Goal: Task Accomplishment & Management: Use online tool/utility

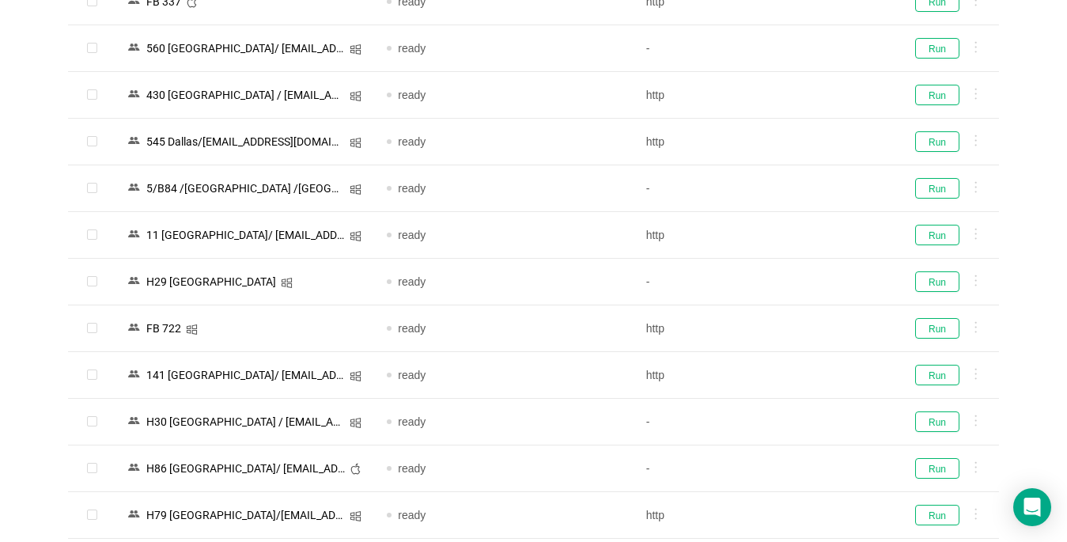
scroll to position [1819, 0]
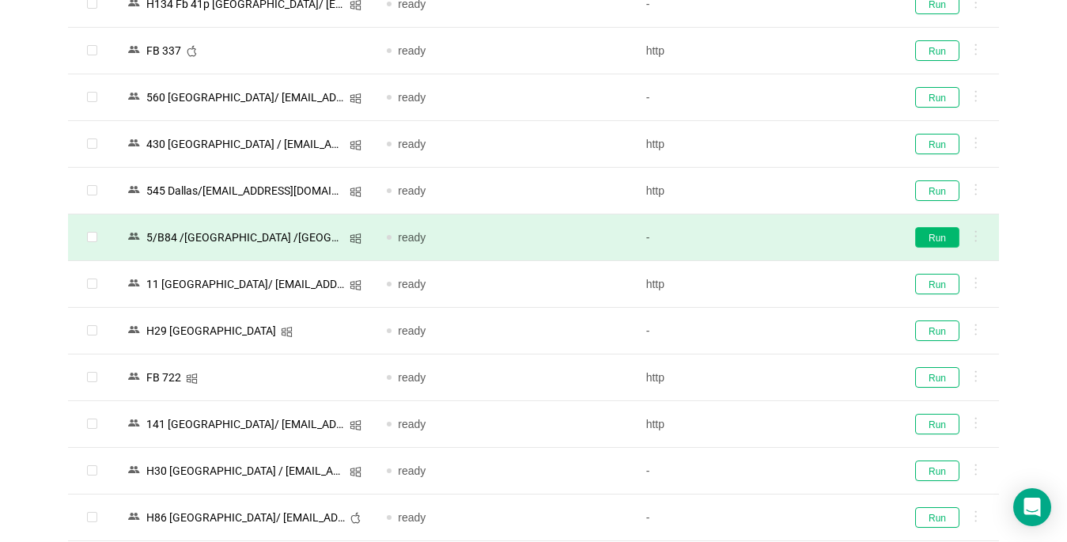
click at [925, 239] on button "Run" at bounding box center [937, 237] width 44 height 21
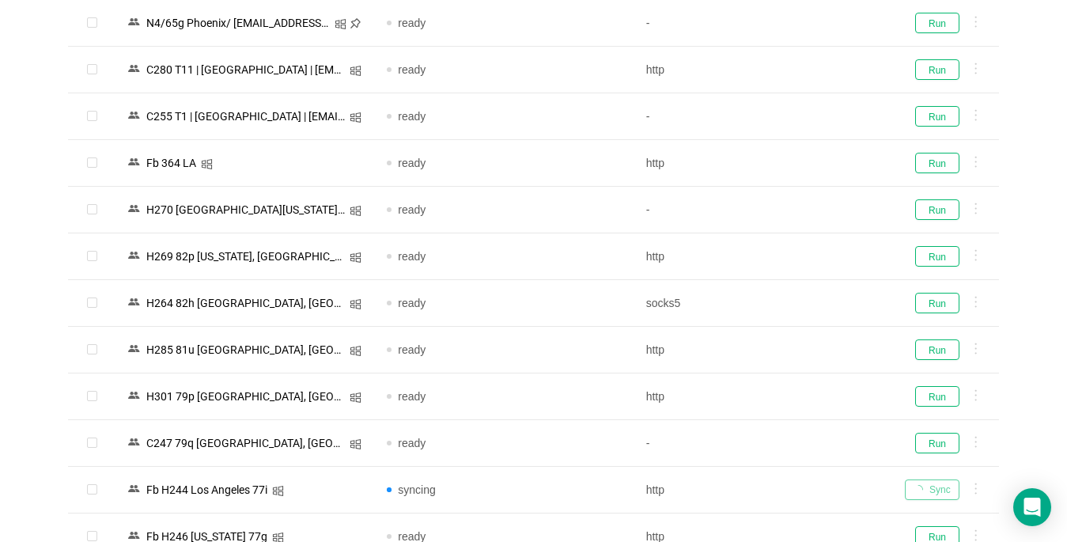
scroll to position [160, 0]
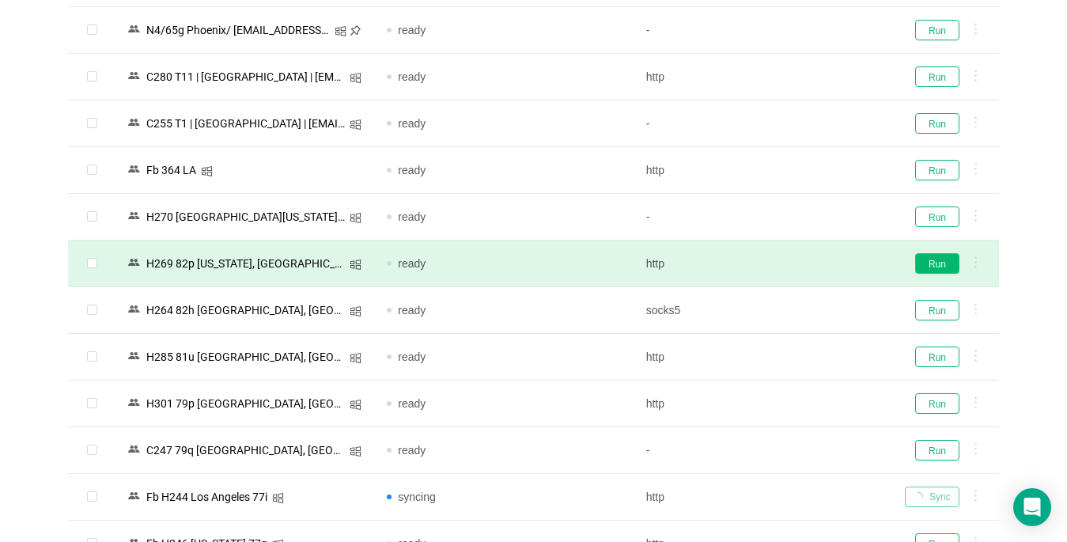
click at [935, 258] on button "Run" at bounding box center [937, 263] width 44 height 21
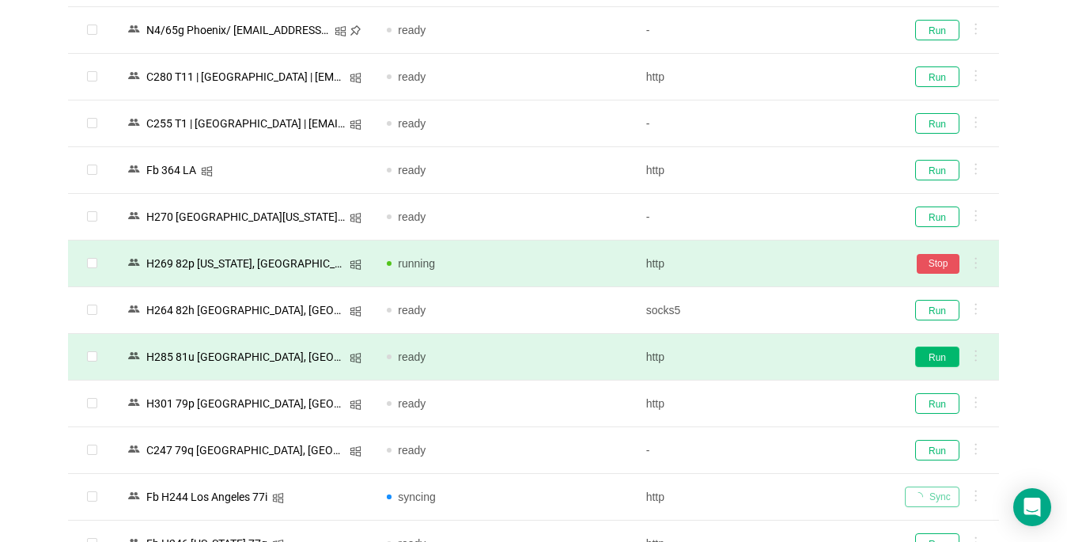
click at [946, 354] on button "Run" at bounding box center [937, 356] width 44 height 21
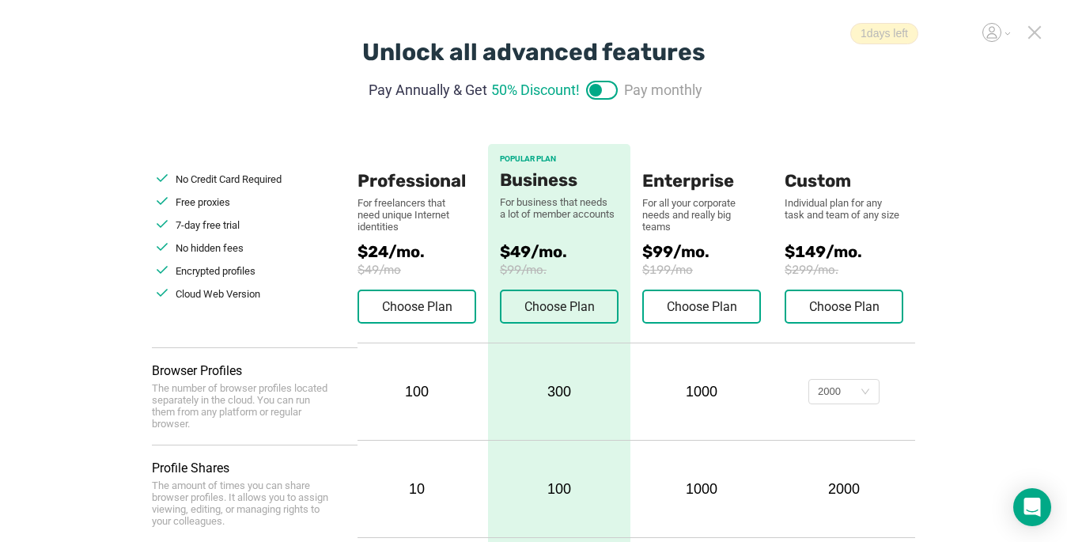
click at [1033, 31] on icon at bounding box center [1034, 32] width 11 height 11
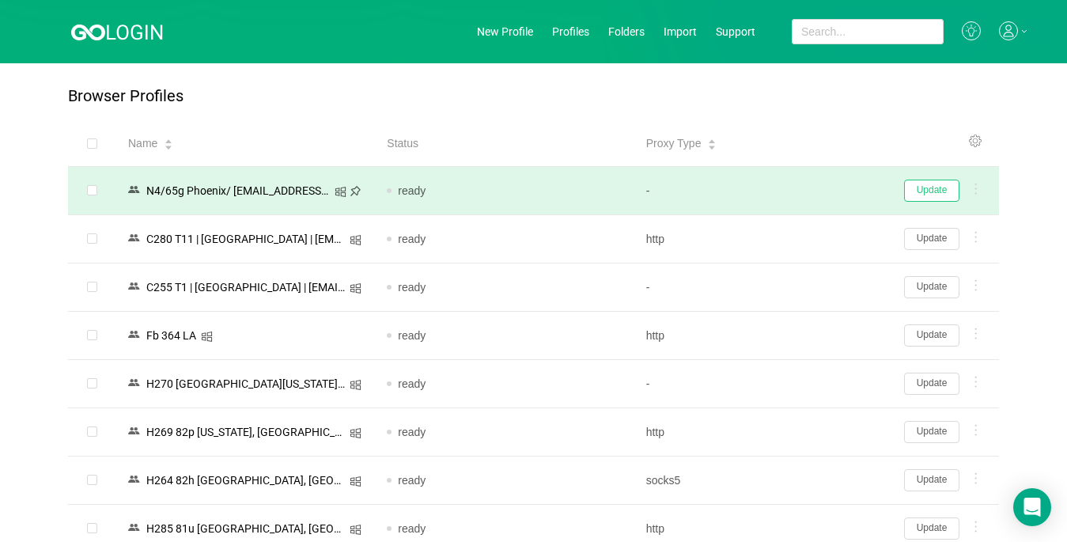
click at [935, 191] on button "Update" at bounding box center [931, 190] width 55 height 22
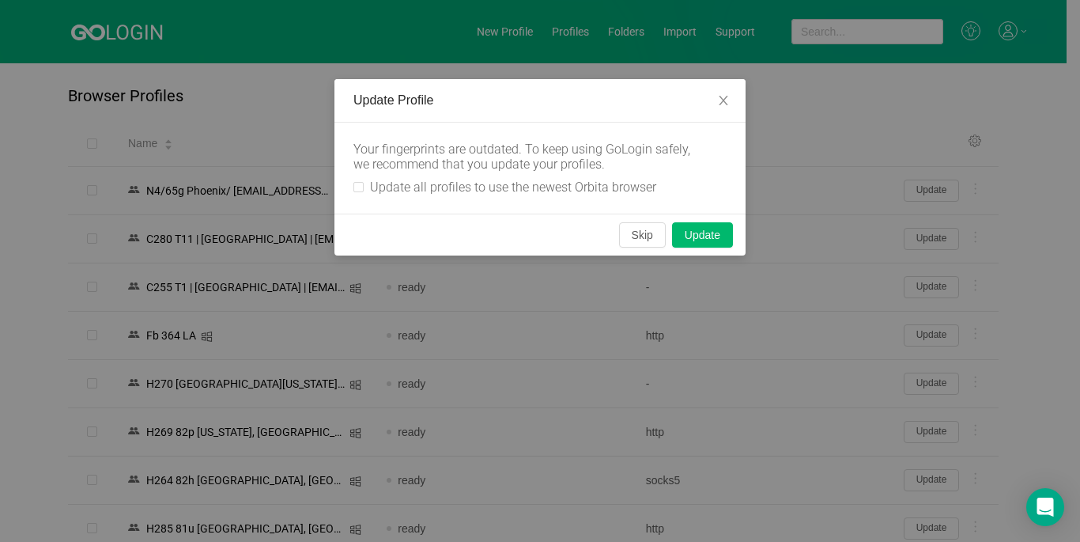
click at [361, 179] on div "Your fingerprints are outdated. To keep using GoLogin safely, we recommend that…" at bounding box center [539, 168] width 373 height 53
click at [357, 191] on input "Update all profiles to use the newest Orbita browser" at bounding box center [358, 187] width 10 height 10
checkbox input "true"
drag, startPoint x: 637, startPoint y: 232, endPoint x: 1016, endPoint y: 194, distance: 380.6
click at [638, 233] on button "Skip" at bounding box center [642, 234] width 47 height 25
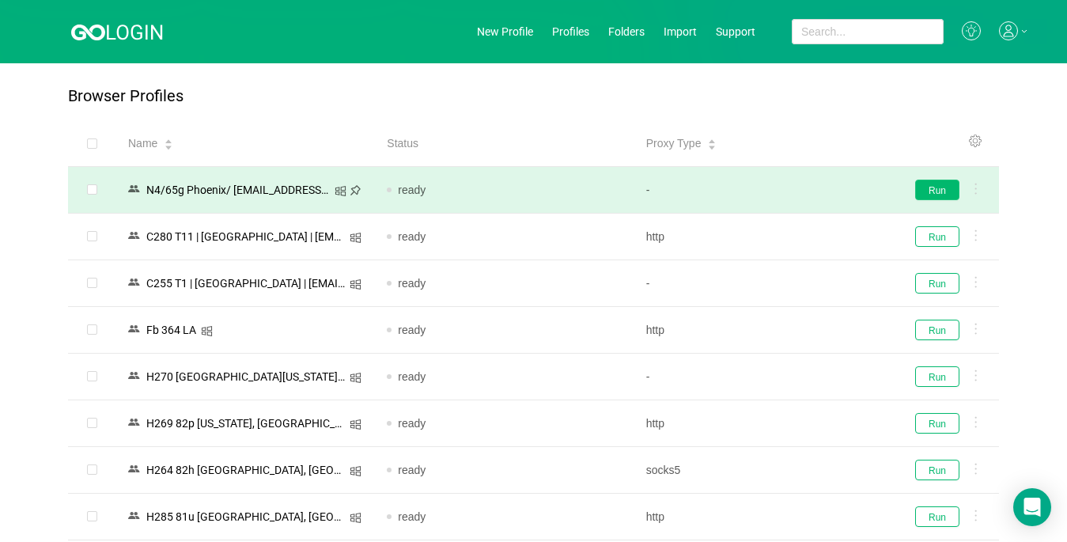
click at [937, 192] on button "Run" at bounding box center [937, 189] width 44 height 21
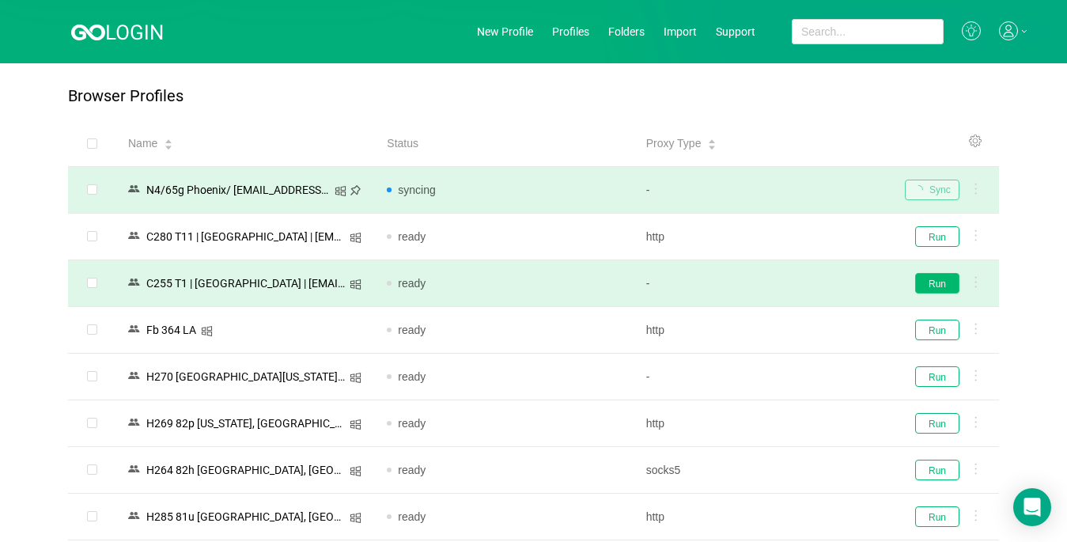
click at [930, 285] on button "Run" at bounding box center [937, 283] width 44 height 21
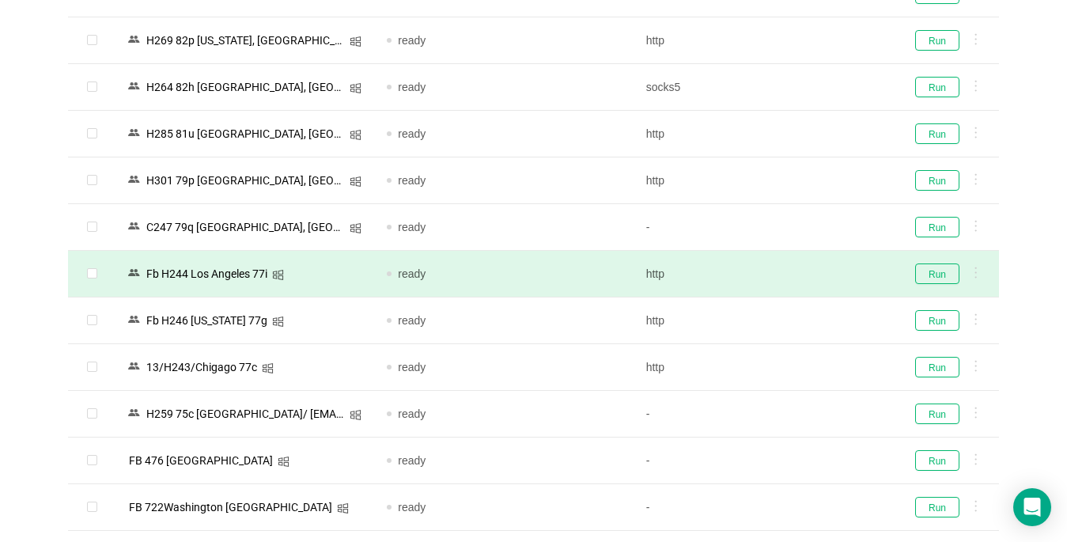
scroll to position [395, 0]
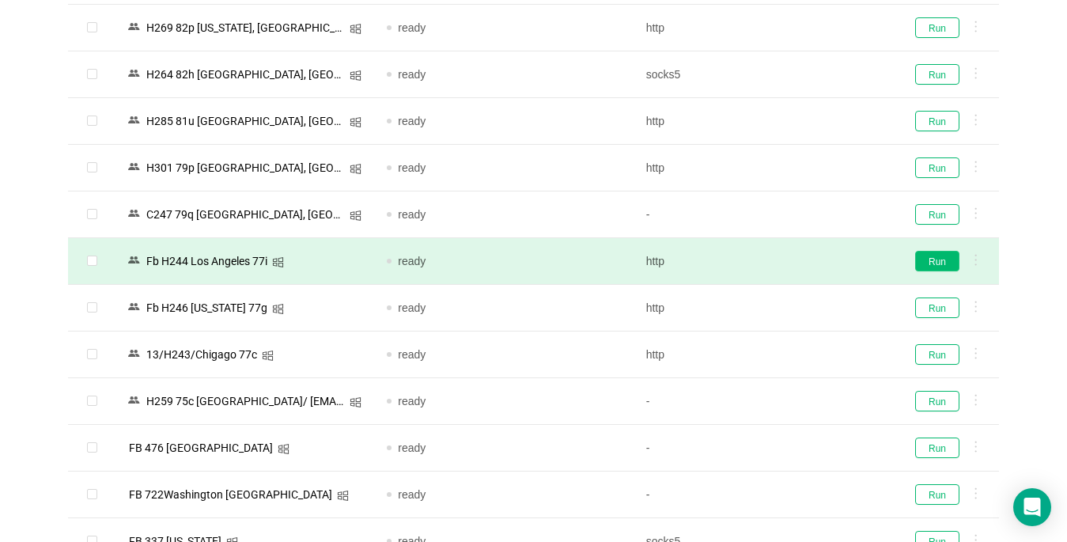
click at [940, 258] on button "Run" at bounding box center [937, 261] width 44 height 21
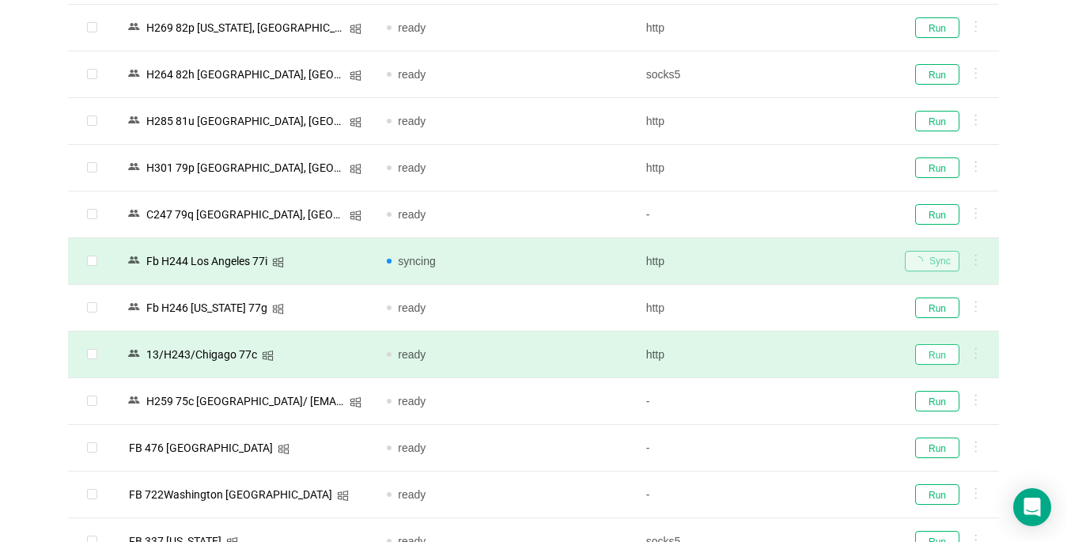
click at [933, 358] on button "Run" at bounding box center [937, 354] width 44 height 21
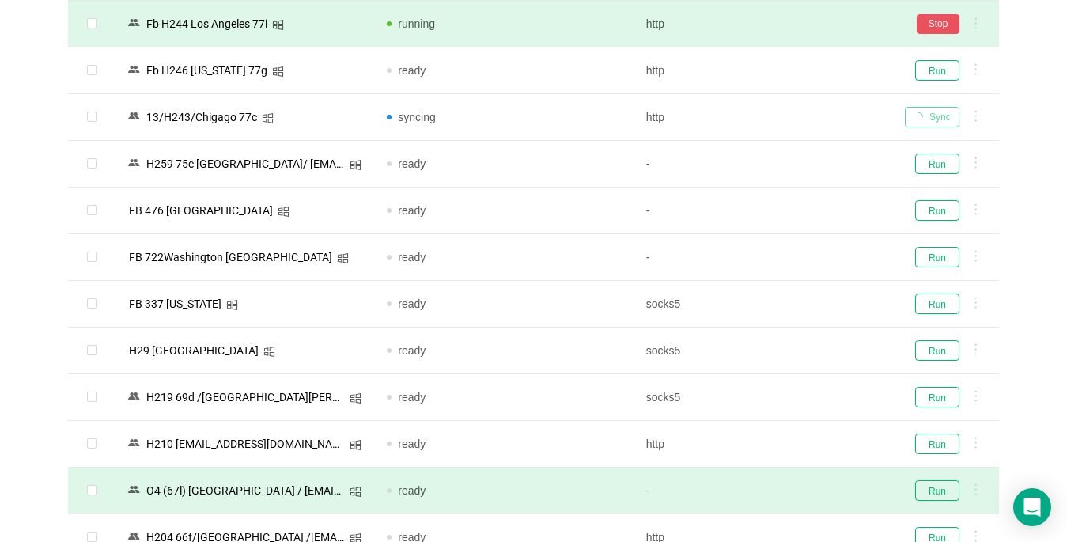
scroll to position [791, 0]
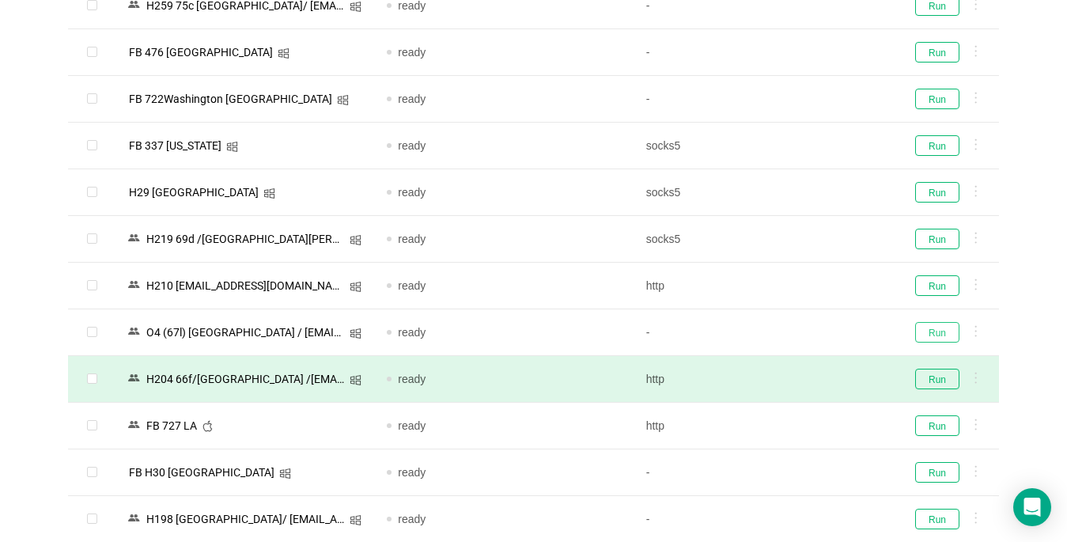
click at [939, 330] on button "Run" at bounding box center [937, 332] width 44 height 21
click at [935, 384] on button "Run" at bounding box center [937, 378] width 44 height 21
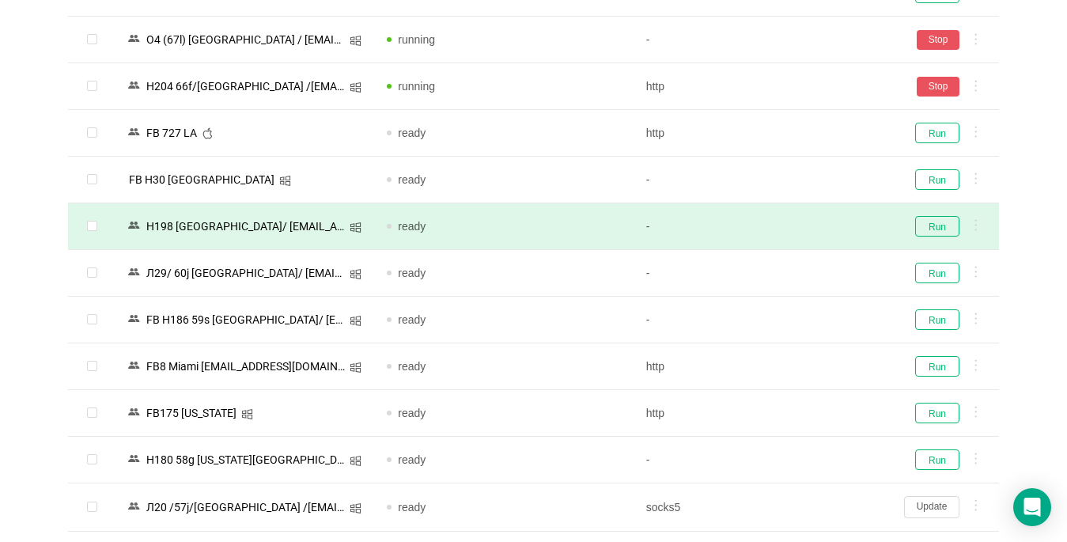
scroll to position [1107, 0]
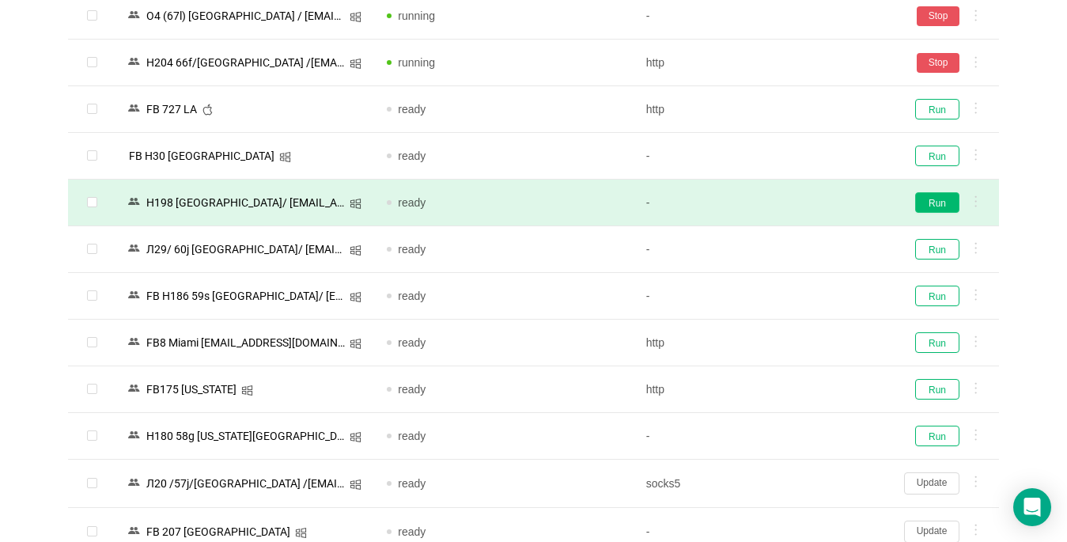
click at [938, 206] on button "Run" at bounding box center [937, 202] width 44 height 21
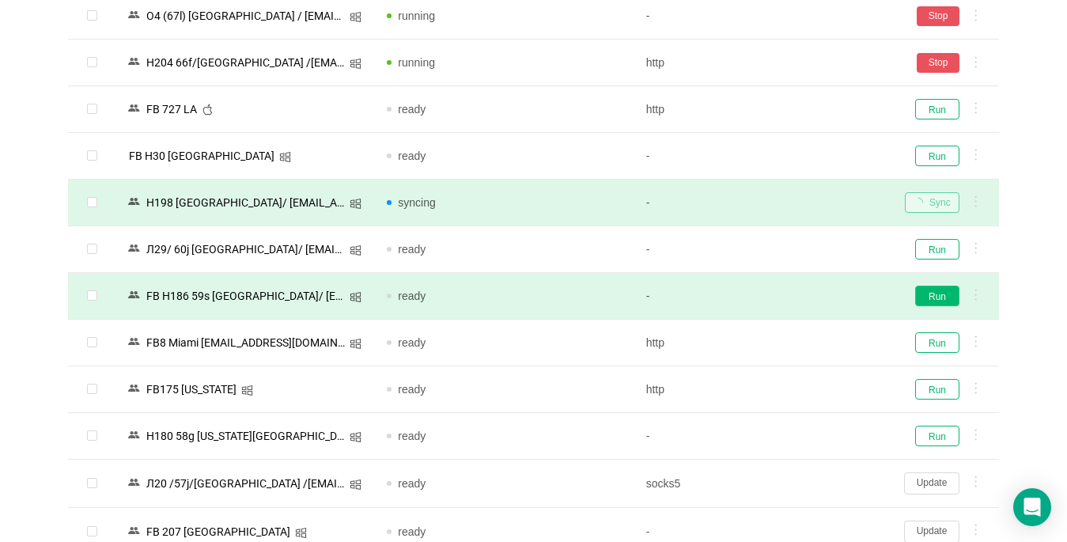
click at [927, 296] on button "Run" at bounding box center [937, 295] width 44 height 21
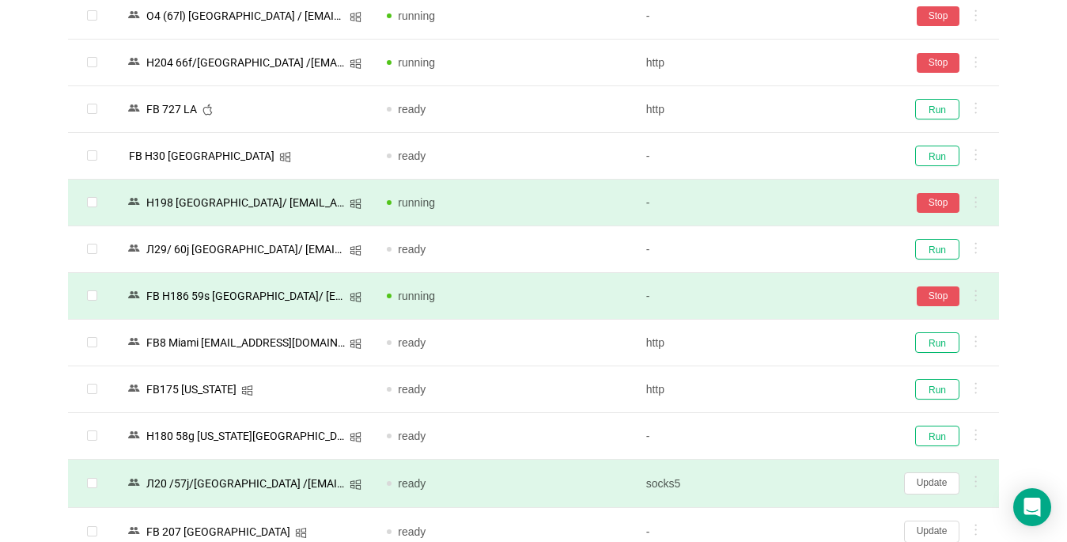
scroll to position [1186, 0]
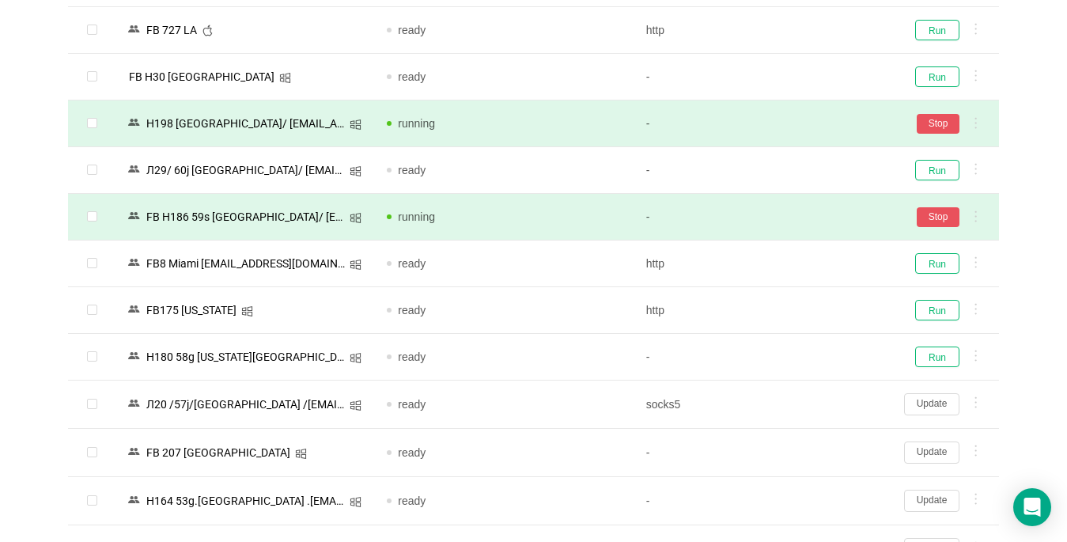
click at [946, 408] on button "Update" at bounding box center [931, 404] width 55 height 22
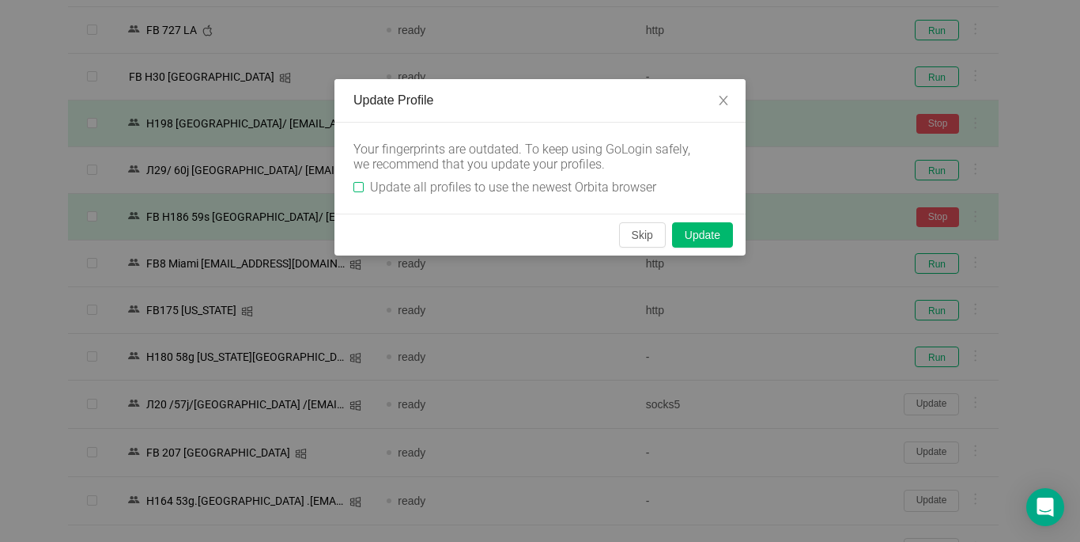
click at [357, 185] on input "Update all profiles to use the newest Orbita browser" at bounding box center [358, 187] width 10 height 10
checkbox input "true"
click at [644, 242] on button "Skip" at bounding box center [642, 234] width 47 height 25
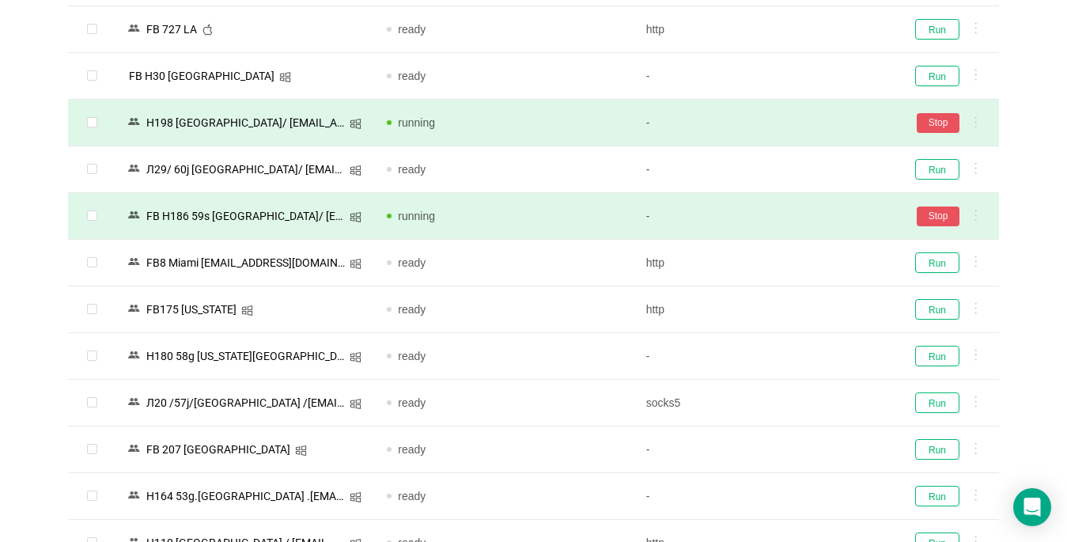
scroll to position [1423, 0]
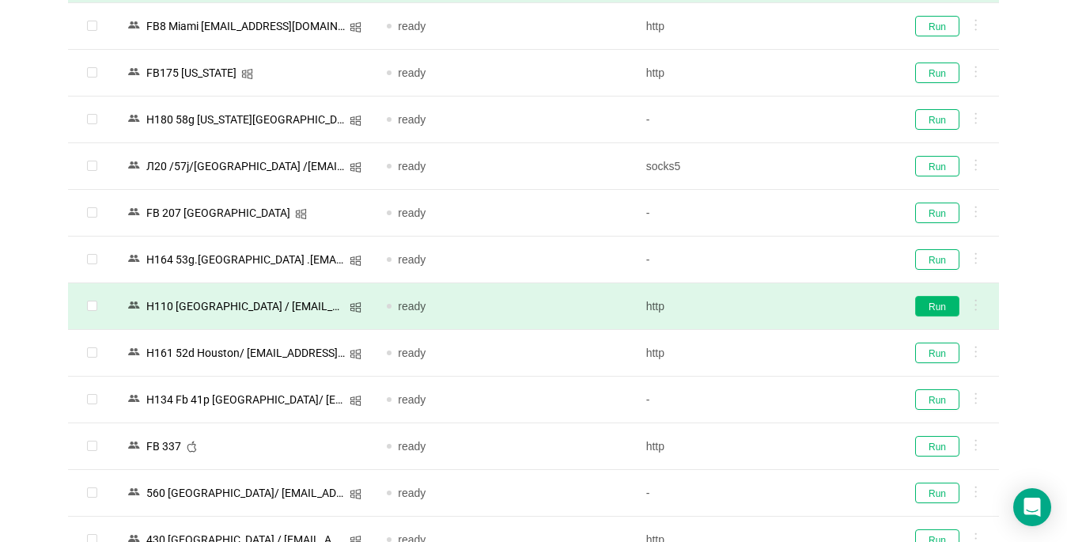
click at [946, 310] on button "Run" at bounding box center [937, 306] width 44 height 21
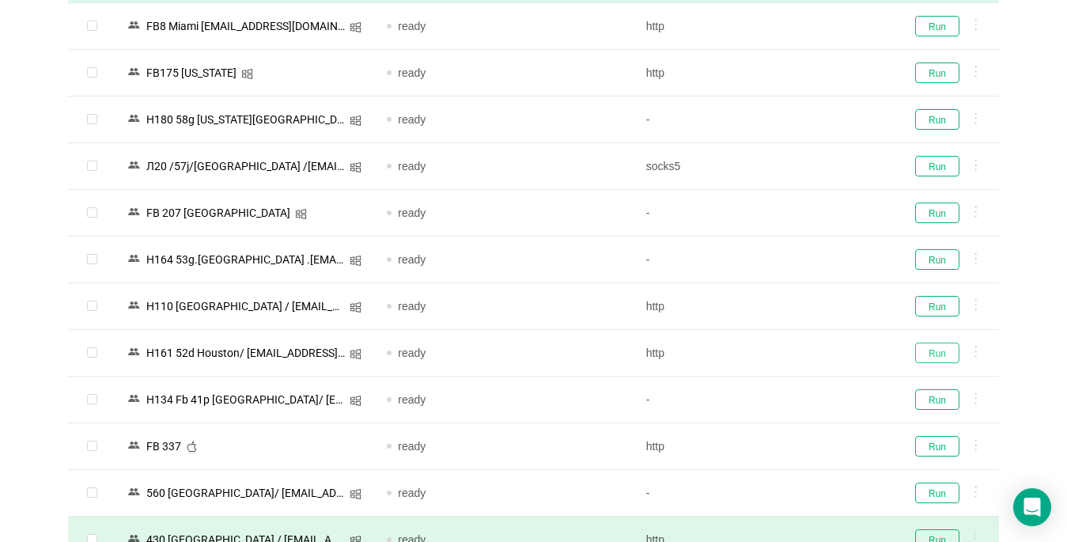
click at [942, 355] on button "Run" at bounding box center [937, 352] width 44 height 21
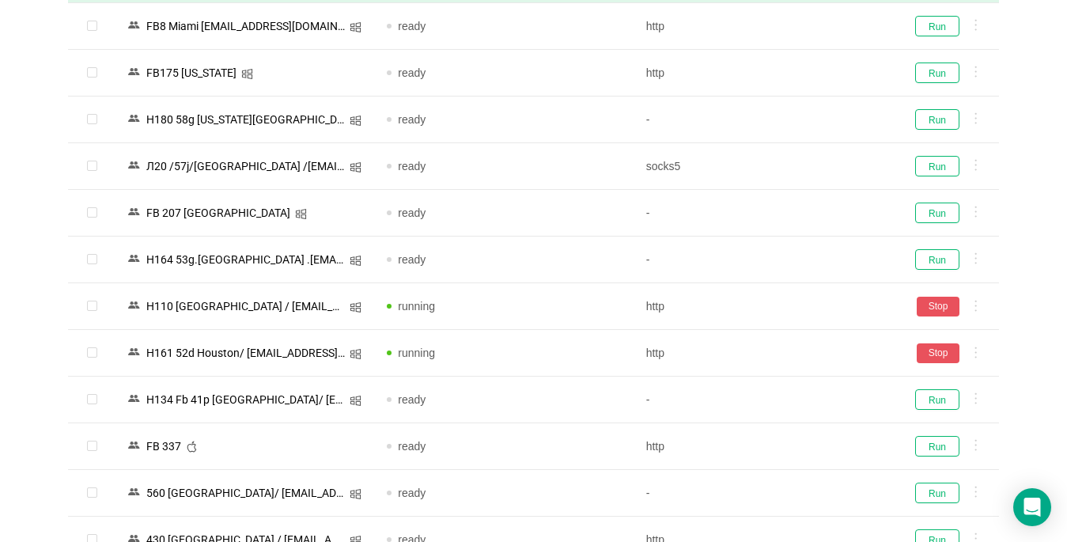
scroll to position [1739, 0]
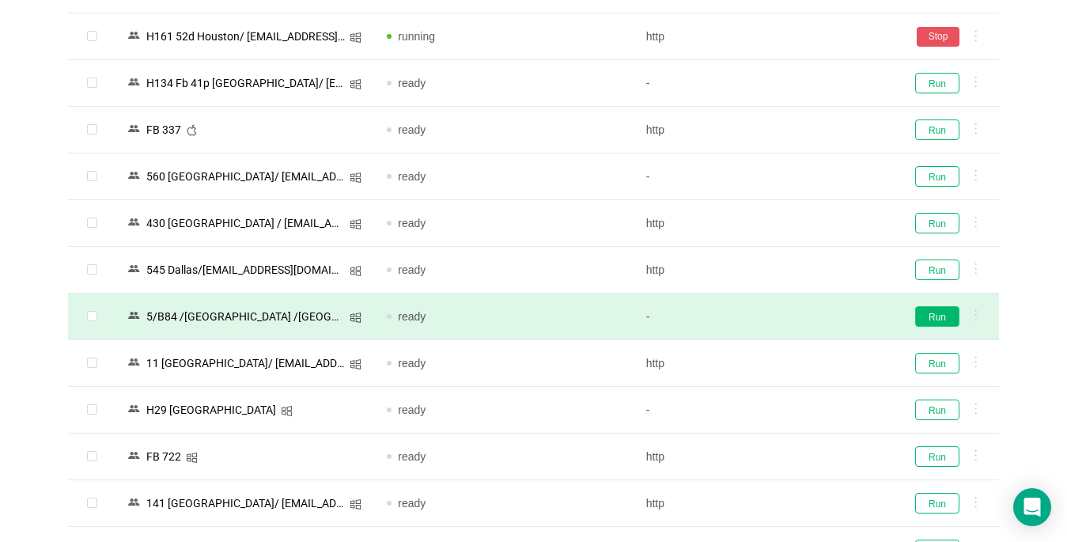
click at [924, 319] on button "Run" at bounding box center [937, 316] width 44 height 21
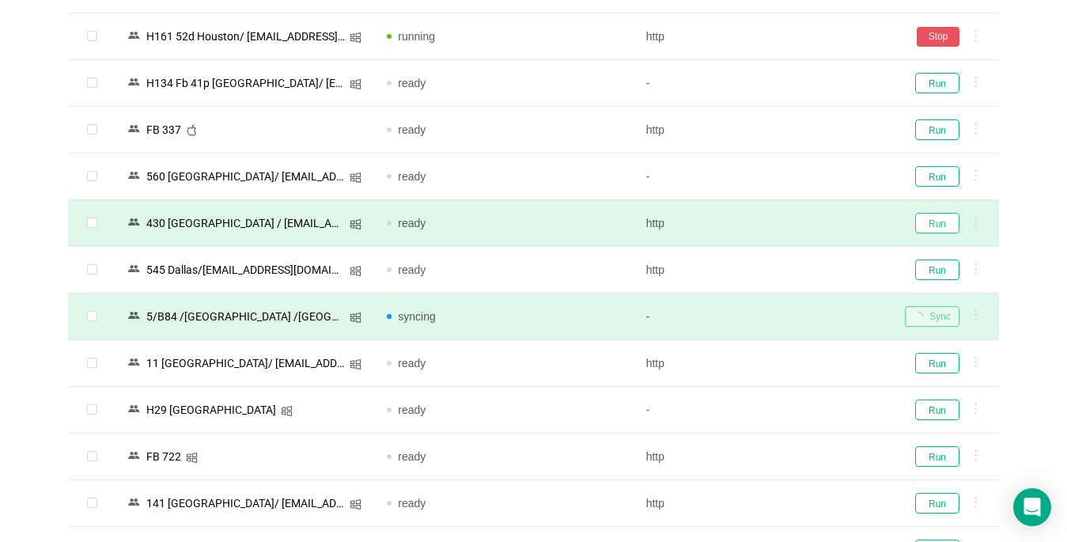
click at [935, 221] on button "Run" at bounding box center [937, 223] width 44 height 21
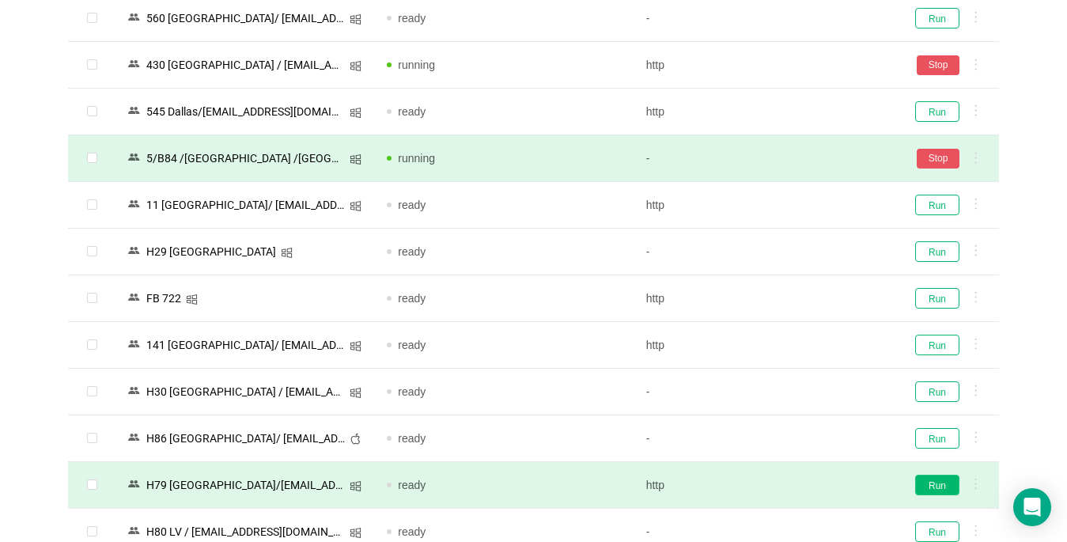
click at [934, 485] on button "Run" at bounding box center [937, 484] width 44 height 21
click at [937, 484] on button "Run" at bounding box center [937, 484] width 44 height 21
click at [927, 489] on button "Run" at bounding box center [937, 484] width 44 height 21
click at [944, 486] on button "Run" at bounding box center [937, 484] width 44 height 21
click at [931, 489] on button "Run" at bounding box center [937, 484] width 44 height 21
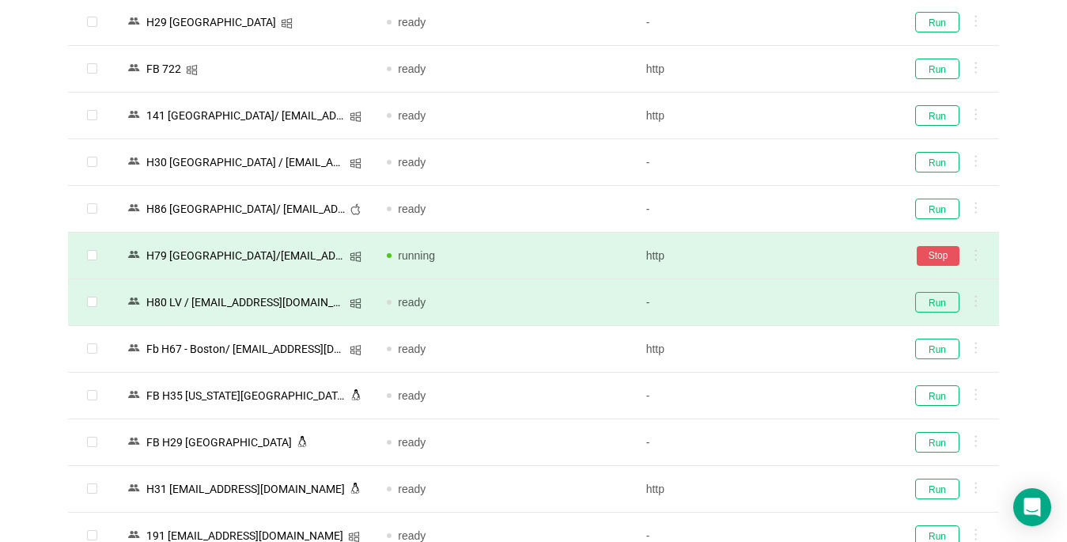
scroll to position [2135, 0]
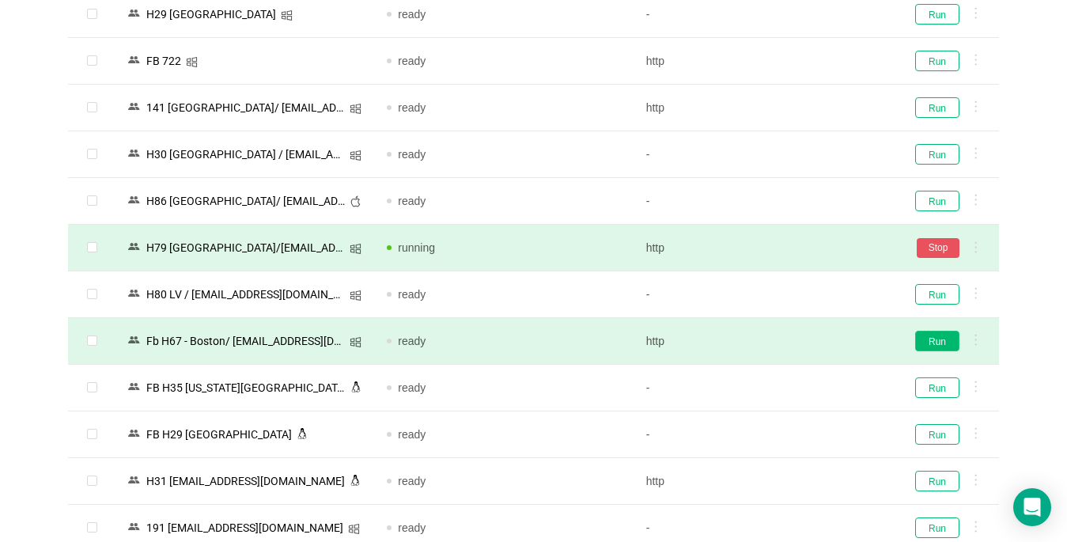
click at [940, 344] on button "Run" at bounding box center [937, 340] width 44 height 21
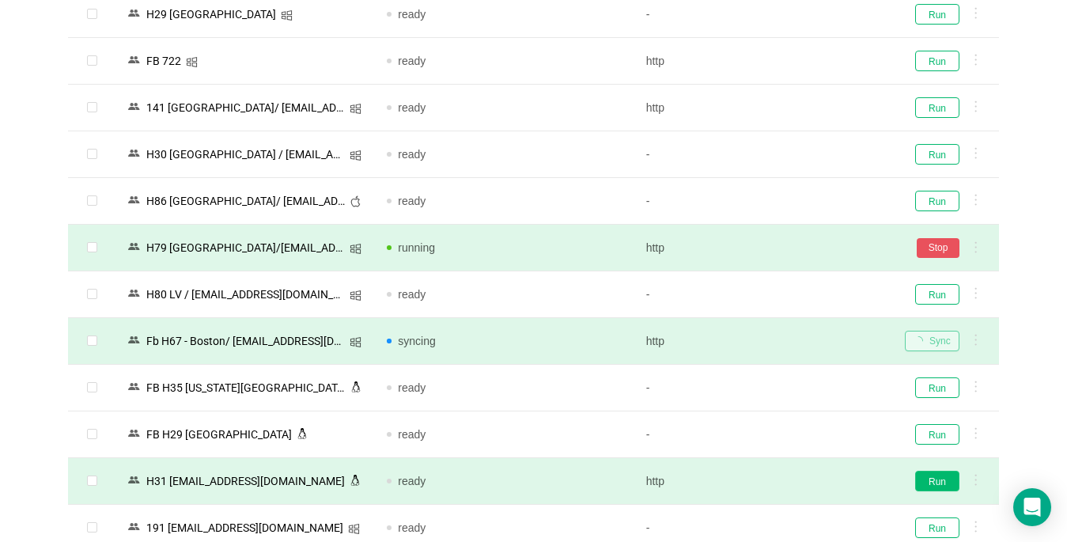
click at [932, 482] on button "Run" at bounding box center [937, 480] width 44 height 21
